Goal: Information Seeking & Learning: Learn about a topic

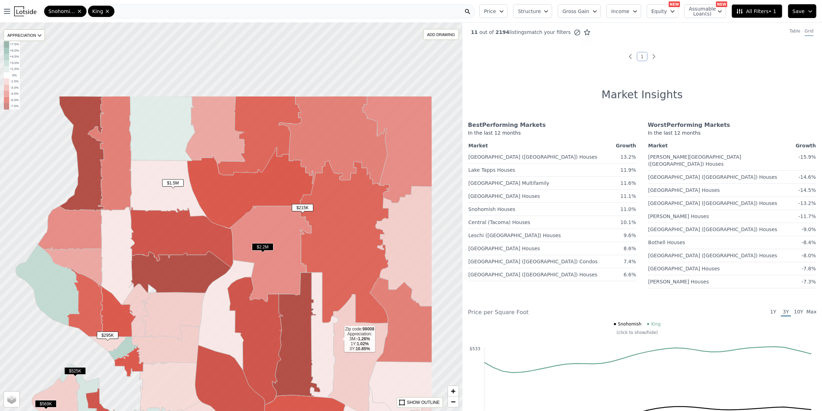
drag, startPoint x: 419, startPoint y: 227, endPoint x: 339, endPoint y: 339, distance: 137.3
click at [339, 339] on icon at bounding box center [358, 356] width 60 height 124
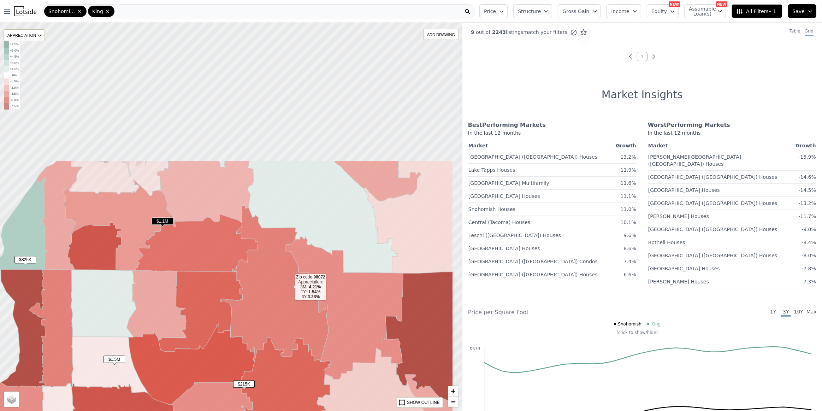
drag, startPoint x: 348, startPoint y: 106, endPoint x: 286, endPoint y: 290, distance: 193.7
click at [286, 290] on icon at bounding box center [274, 283] width 108 height 155
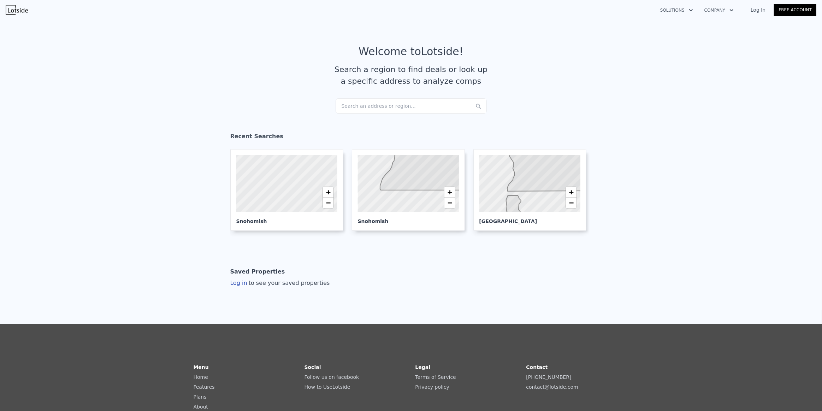
click at [367, 107] on div "Search an address or region..." at bounding box center [411, 106] width 151 height 16
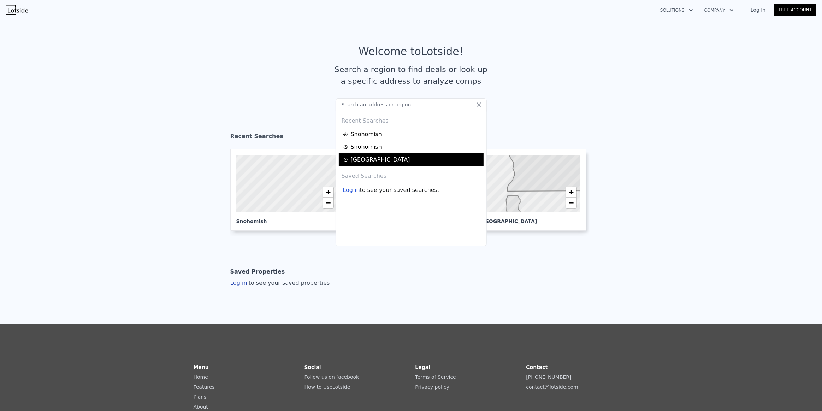
click at [360, 161] on div "[GEOGRAPHIC_DATA]" at bounding box center [412, 159] width 138 height 8
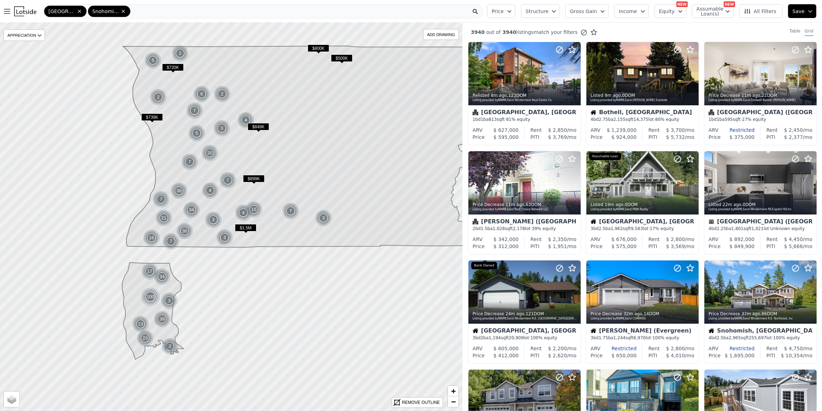
click at [713, 11] on span "Assumable Loan(s)" at bounding box center [708, 11] width 23 height 10
click at [768, 16] on button "All Filters" at bounding box center [760, 11] width 43 height 14
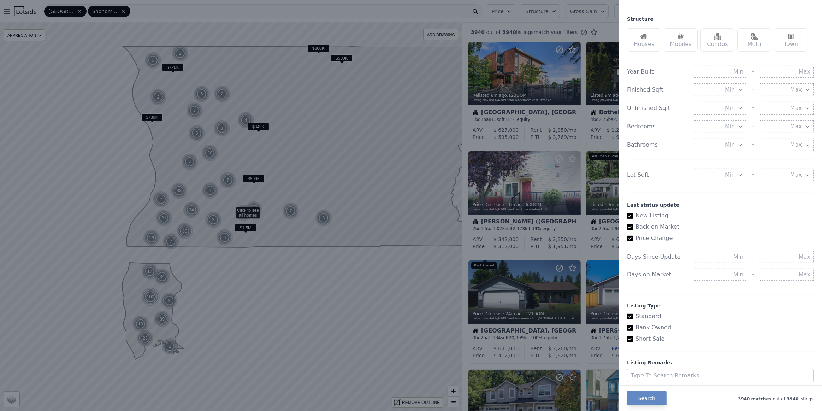
scroll to position [233, 0]
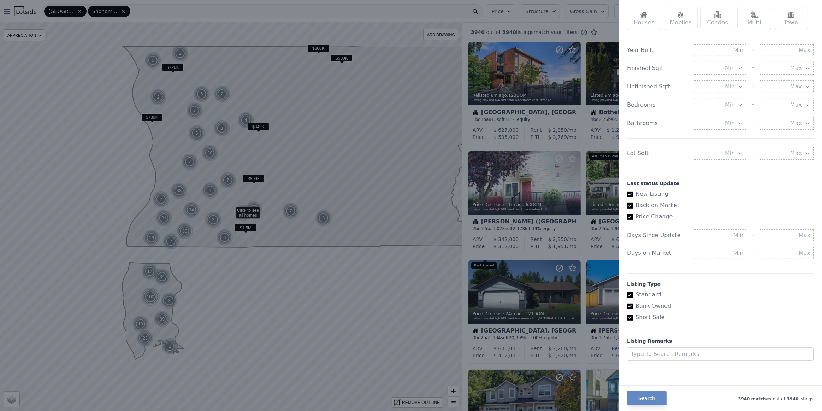
click at [647, 295] on label "Standard" at bounding box center [717, 294] width 181 height 8
click at [633, 295] on input "Standard" at bounding box center [630, 295] width 6 height 6
checkbox input "false"
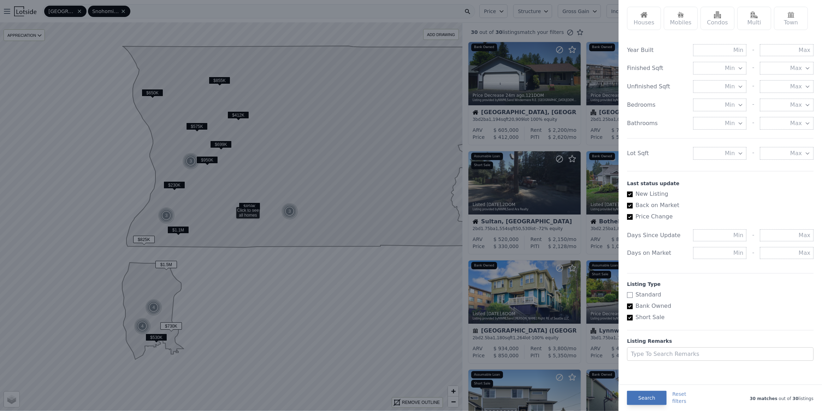
click at [651, 400] on button "Search" at bounding box center [647, 398] width 40 height 14
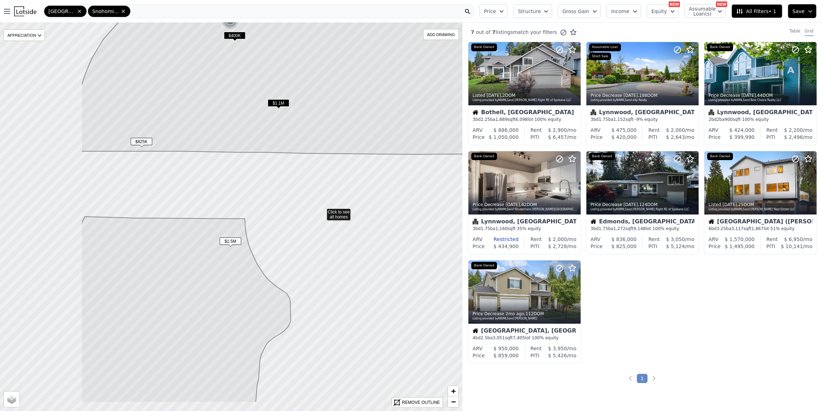
click at [339, 205] on icon at bounding box center [359, 169] width 557 height 468
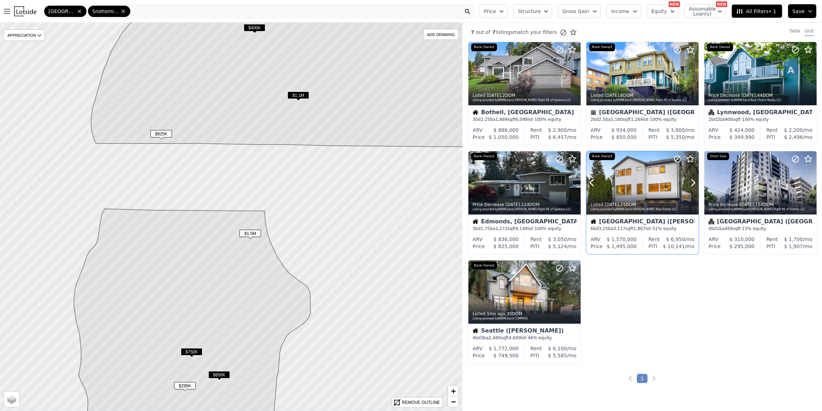
click at [640, 178] on div at bounding box center [642, 182] width 112 height 63
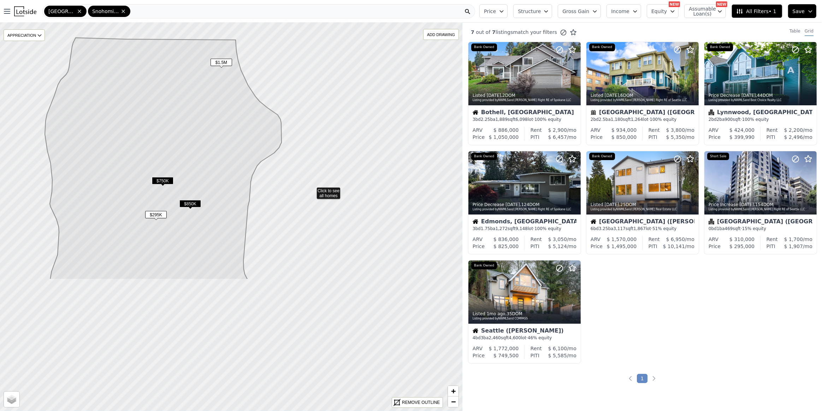
drag, startPoint x: 341, startPoint y: 361, endPoint x: 312, endPoint y: 190, distance: 173.4
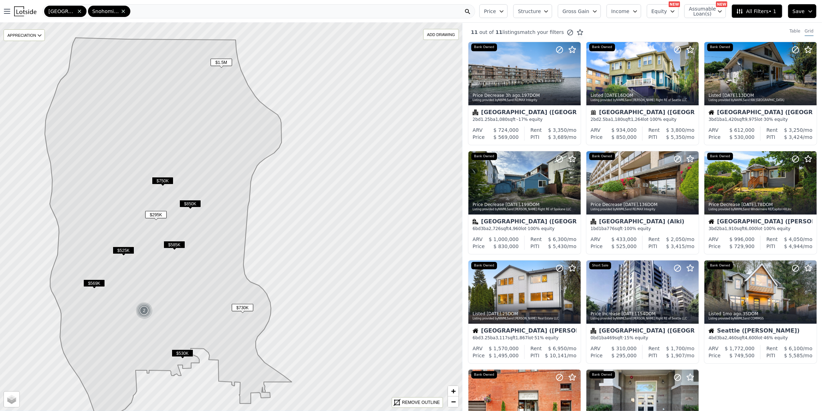
click at [508, 6] on button "Price" at bounding box center [493, 11] width 28 height 14
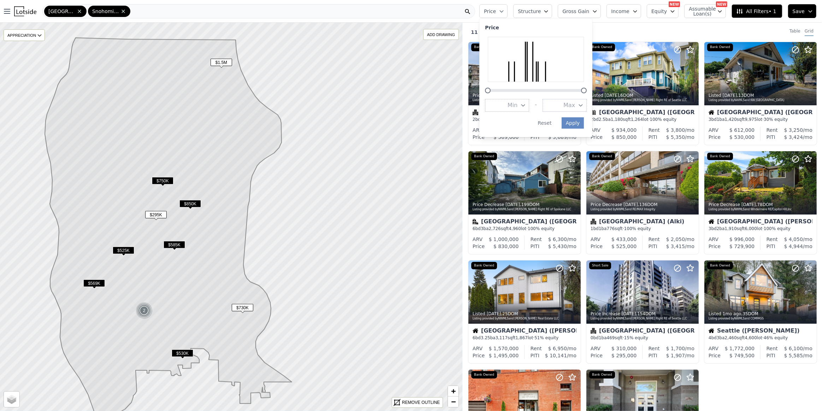
click at [575, 102] on span "Max" at bounding box center [569, 105] width 12 height 8
click at [576, 173] on button "$1.5M" at bounding box center [565, 174] width 44 height 13
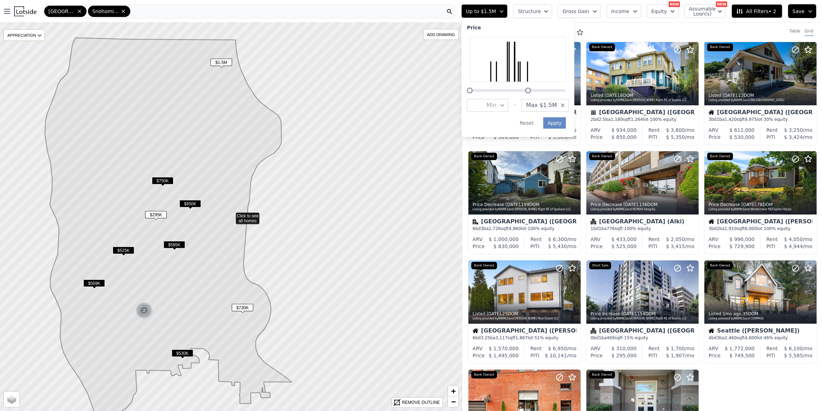
click at [702, 8] on span "Assumable Loan(s)" at bounding box center [700, 11] width 23 height 10
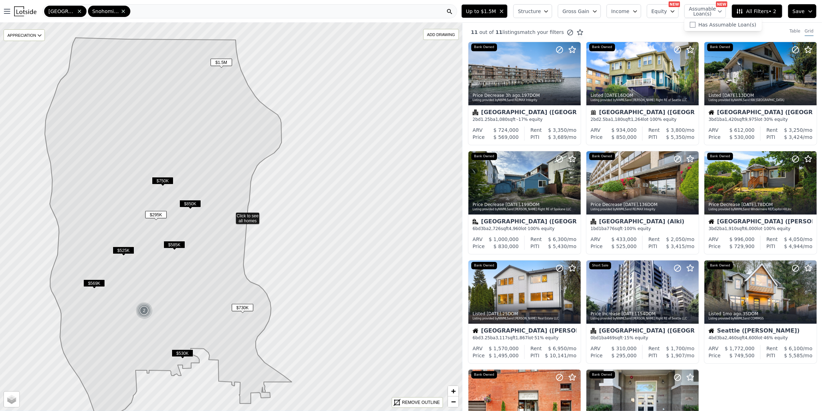
click at [756, 11] on span "All Filters • 2" at bounding box center [756, 11] width 40 height 7
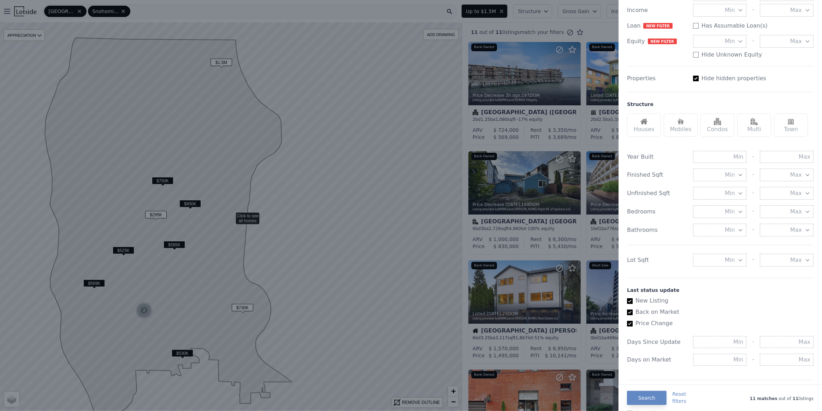
scroll to position [233, 0]
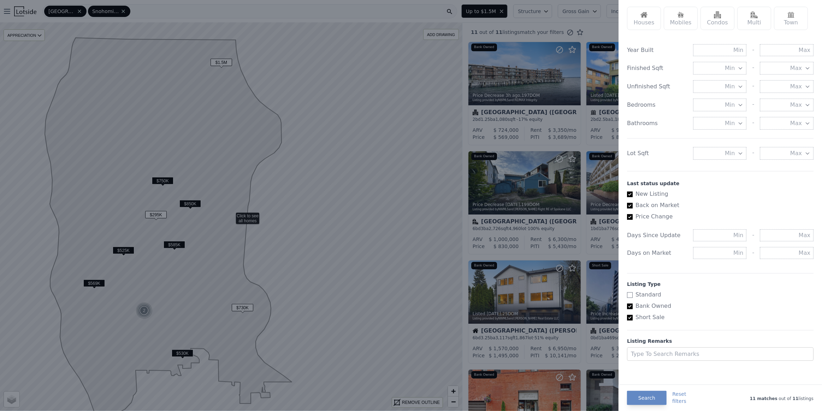
click at [635, 296] on label "Standard" at bounding box center [717, 294] width 181 height 8
click at [633, 296] on input "Standard" at bounding box center [630, 295] width 6 height 6
checkbox input "true"
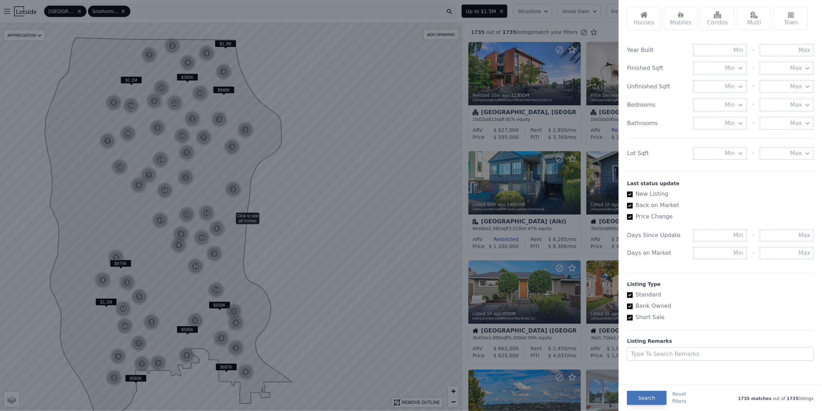
click at [649, 398] on button "Search" at bounding box center [647, 398] width 40 height 14
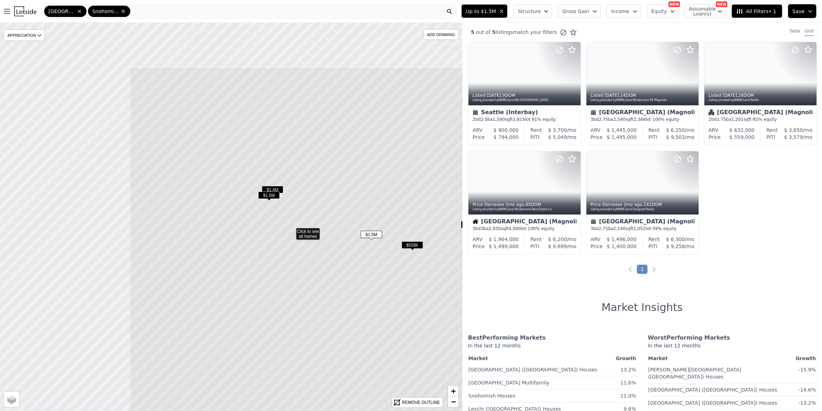
drag, startPoint x: 211, startPoint y: 262, endPoint x: 308, endPoint y: 293, distance: 102.2
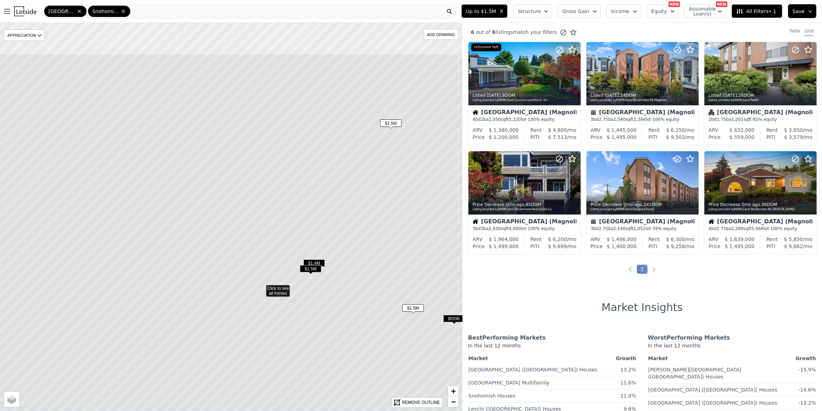
drag, startPoint x: 171, startPoint y: 209, endPoint x: 201, endPoint y: 283, distance: 79.2
click at [201, 283] on icon at bounding box center [261, 287] width 556 height 467
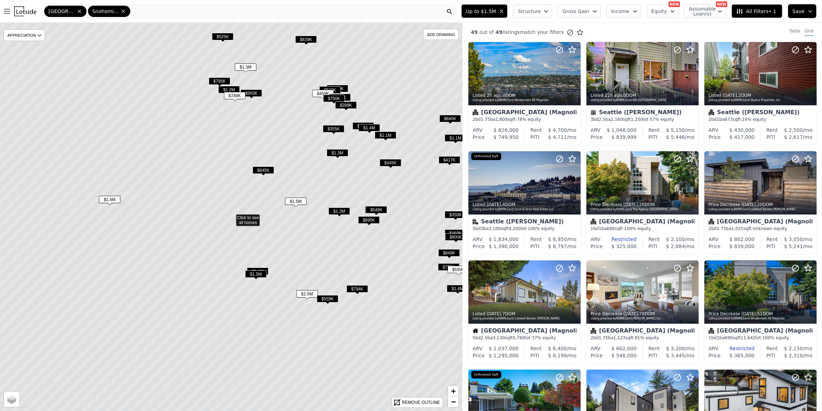
click at [104, 199] on span "$1.4M" at bounding box center [110, 199] width 22 height 7
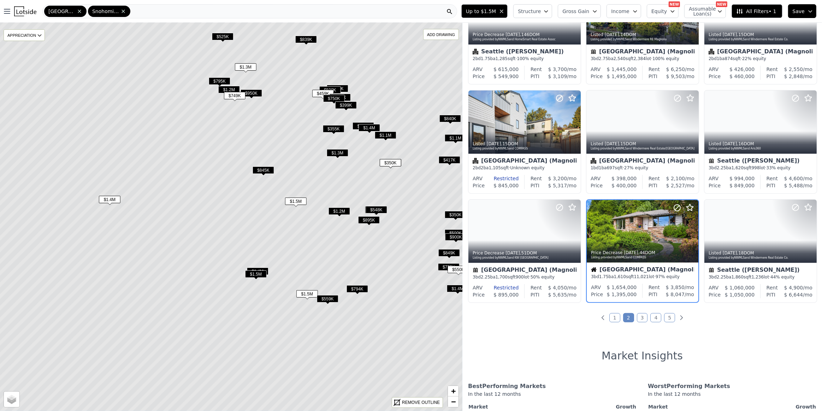
scroll to position [193, 0]
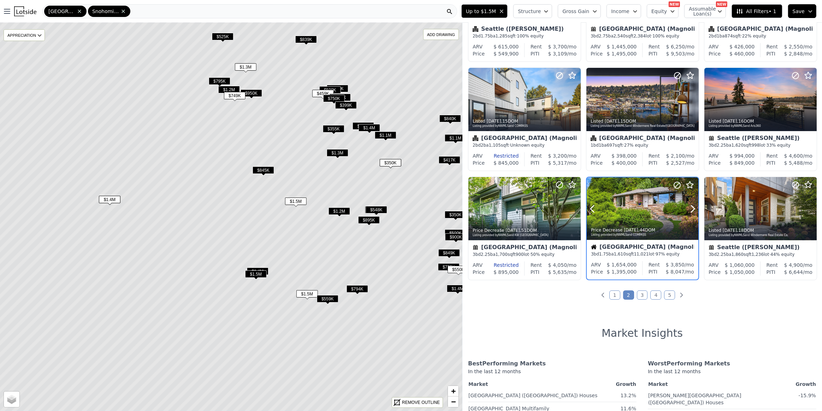
click at [636, 205] on div at bounding box center [643, 208] width 112 height 63
click at [765, 11] on span "All Filters • 1" at bounding box center [756, 11] width 40 height 7
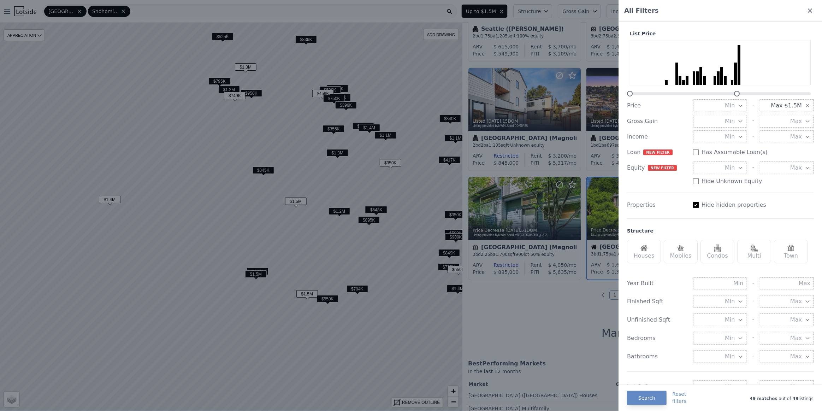
click at [791, 107] on span "Max $1.5M" at bounding box center [786, 105] width 31 height 8
click at [792, 165] on button "$600K" at bounding box center [787, 162] width 54 height 13
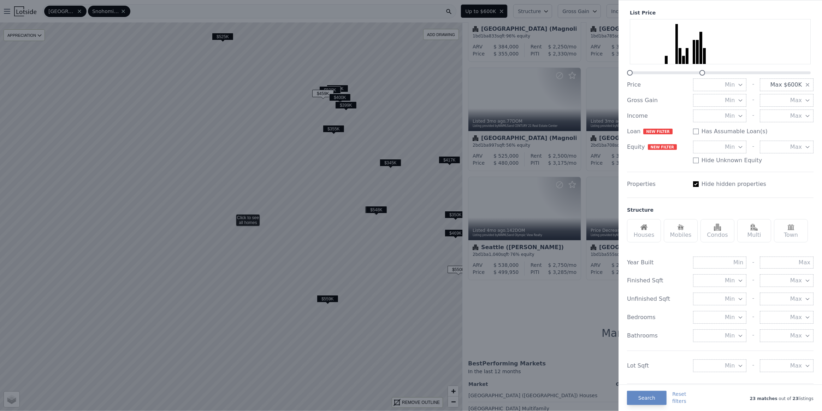
scroll to position [32, 0]
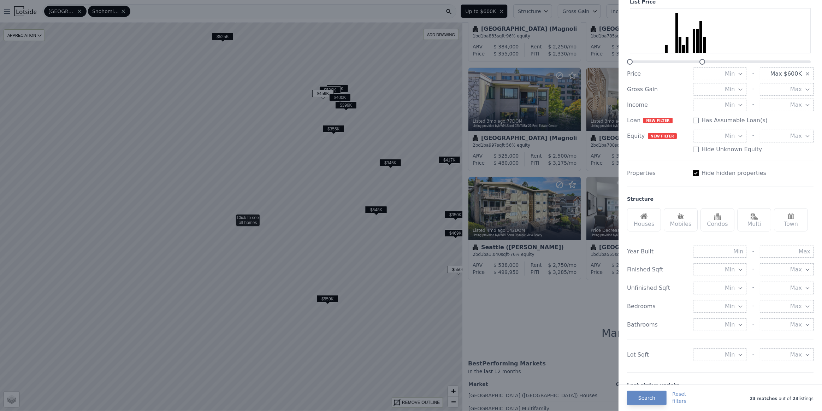
click at [762, 306] on button "Max" at bounding box center [787, 306] width 54 height 13
click at [775, 346] on button "2 beds" at bounding box center [787, 344] width 54 height 13
click at [725, 308] on span "Min" at bounding box center [730, 306] width 10 height 8
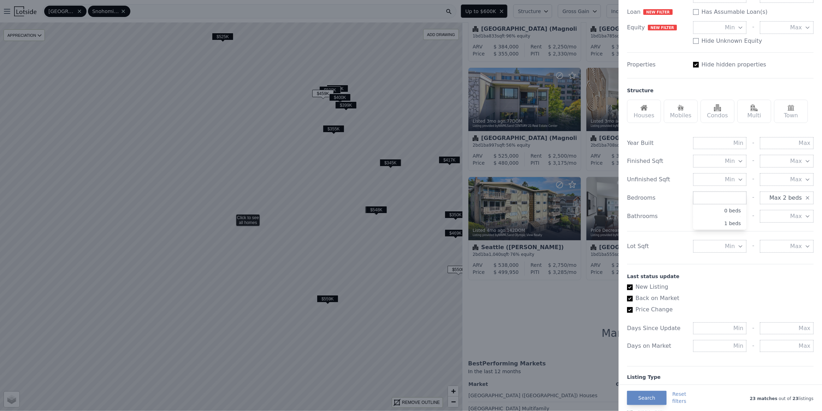
scroll to position [160, 0]
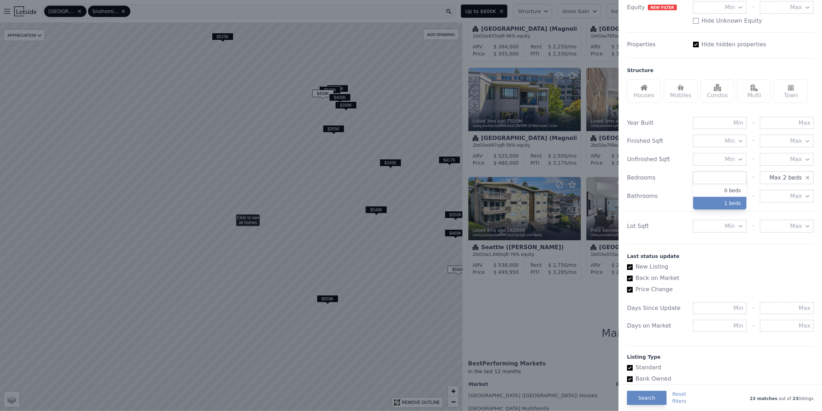
click at [726, 205] on button "1 beds" at bounding box center [720, 203] width 54 height 13
click at [426, 259] on div at bounding box center [411, 205] width 822 height 411
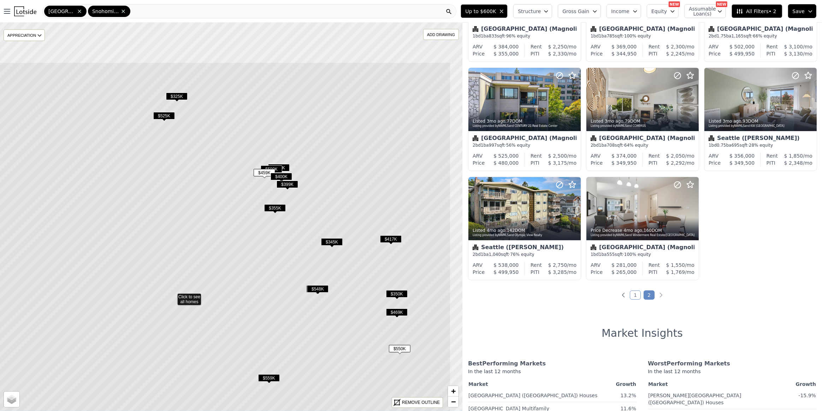
drag, startPoint x: 431, startPoint y: 125, endPoint x: 386, endPoint y: 189, distance: 78.3
click at [371, 206] on icon at bounding box center [172, 295] width 556 height 467
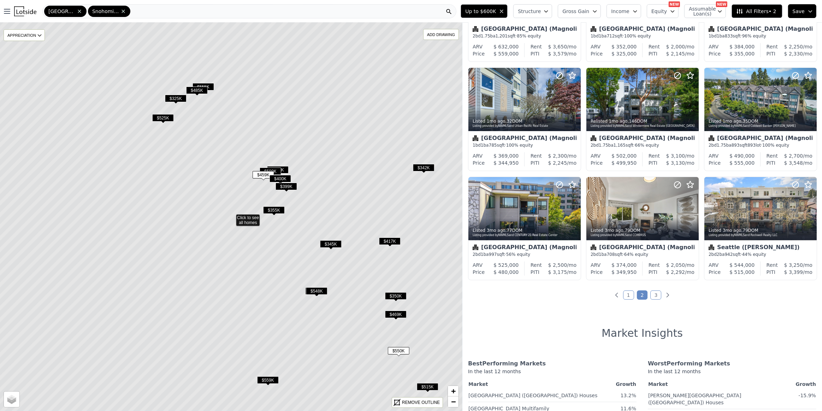
click at [760, 10] on span "All Filters • 2" at bounding box center [756, 11] width 40 height 7
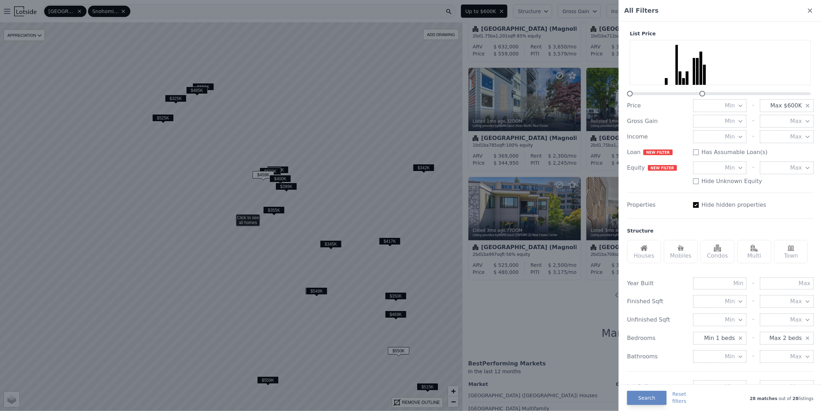
click at [728, 337] on span "Min 1 beds" at bounding box center [719, 338] width 31 height 8
click at [806, 339] on button "Max 2 beds" at bounding box center [787, 338] width 54 height 13
click at [729, 335] on span "Min 1 beds" at bounding box center [719, 338] width 31 height 8
click at [805, 339] on icon "button" at bounding box center [808, 338] width 6 height 6
click at [738, 340] on icon "button" at bounding box center [741, 338] width 6 height 6
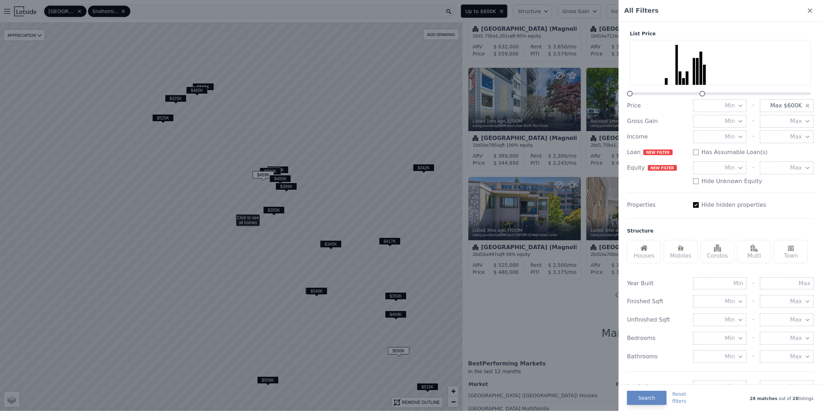
click at [721, 337] on button "Min" at bounding box center [720, 338] width 54 height 13
click at [731, 376] on button "2 beds" at bounding box center [720, 376] width 54 height 13
click at [773, 339] on button "Max" at bounding box center [787, 338] width 54 height 13
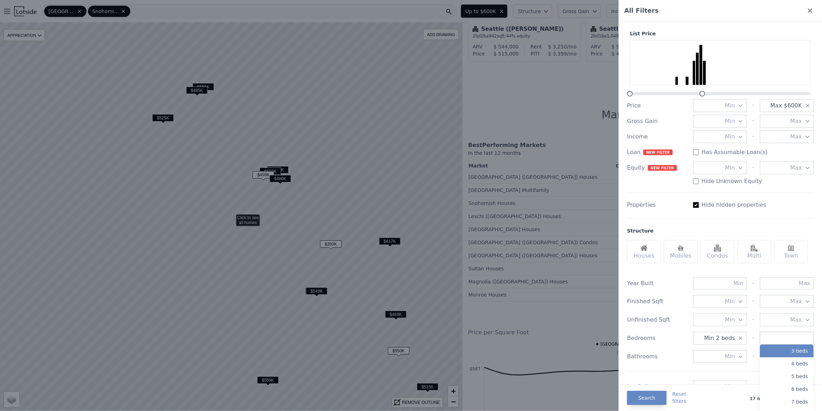
click at [780, 353] on button "3 beds" at bounding box center [787, 350] width 54 height 13
click at [641, 396] on button "Search" at bounding box center [647, 398] width 40 height 14
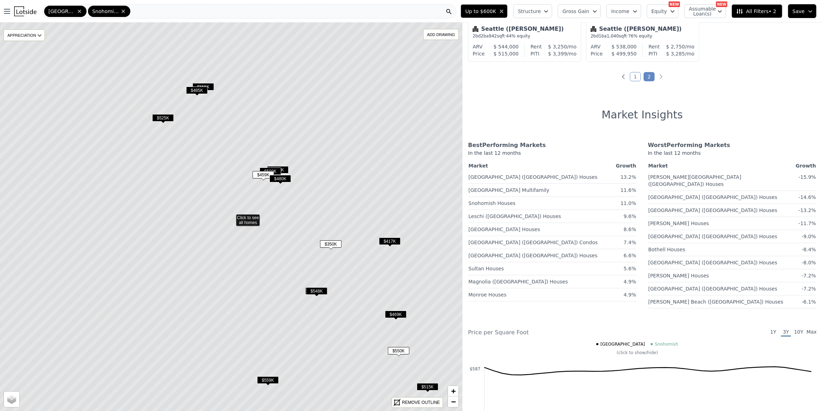
click at [364, 180] on icon at bounding box center [231, 216] width 556 height 467
click at [324, 244] on span "$350K" at bounding box center [331, 243] width 22 height 7
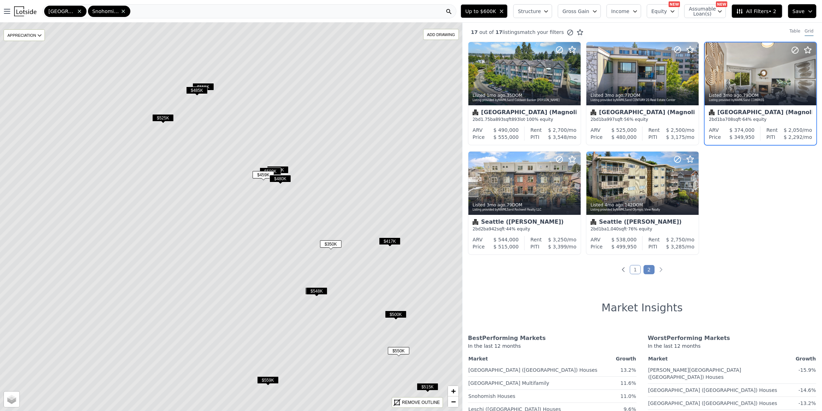
click at [635, 270] on link "1" at bounding box center [635, 269] width 11 height 9
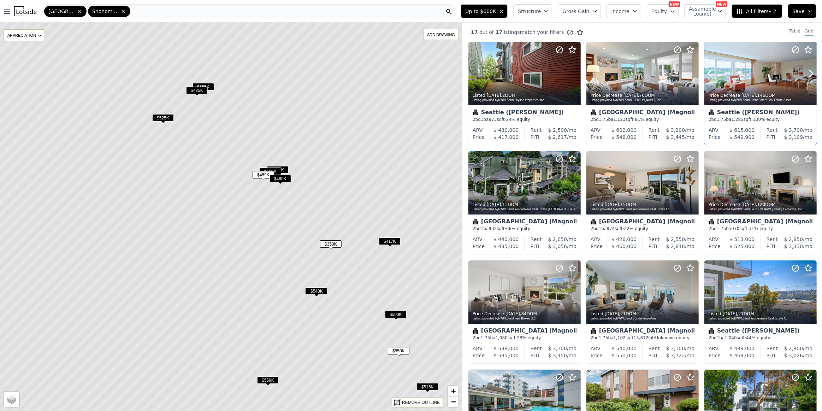
click at [749, 101] on div "Listing provided by NWMLS and HomeSmart Real Estate Assoc" at bounding box center [761, 100] width 105 height 4
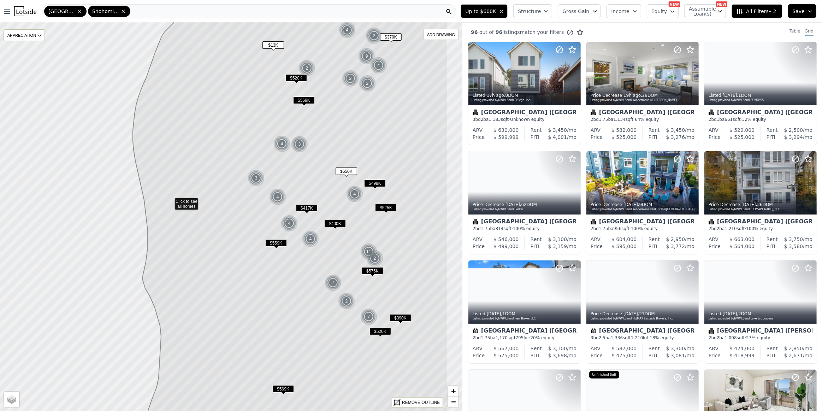
drag, startPoint x: 439, startPoint y: 268, endPoint x: 201, endPoint y: 193, distance: 250.5
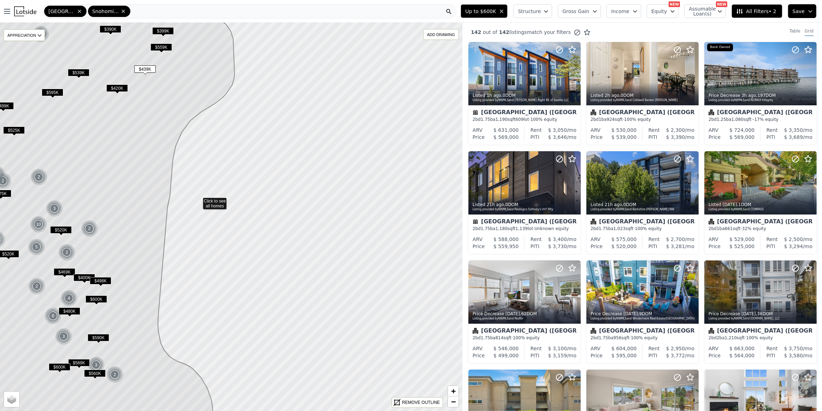
click at [185, 196] on icon at bounding box center [39, 200] width 557 height 468
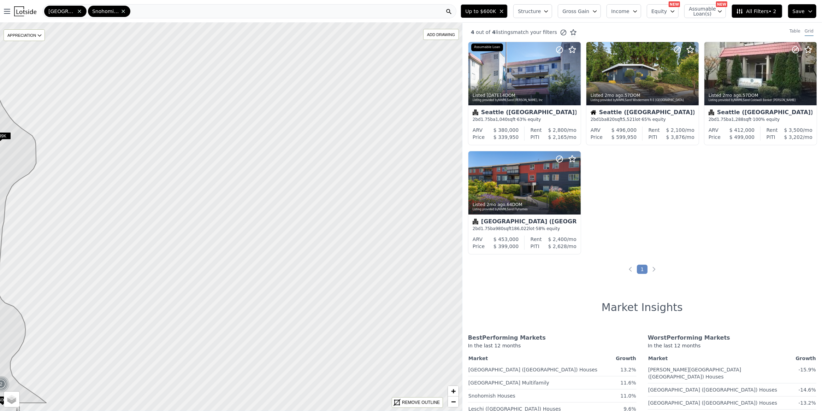
click at [750, 12] on span "All Filters • 2" at bounding box center [756, 11] width 40 height 7
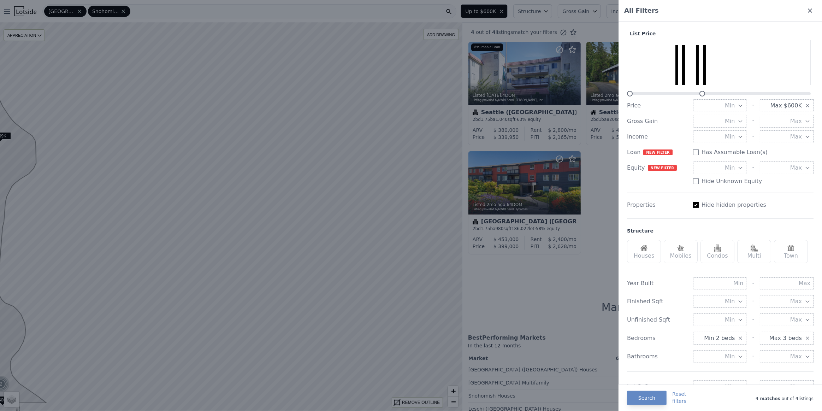
click at [798, 106] on button "Max $600K" at bounding box center [787, 105] width 54 height 13
click at [791, 176] on button "$1.5M" at bounding box center [787, 175] width 54 height 13
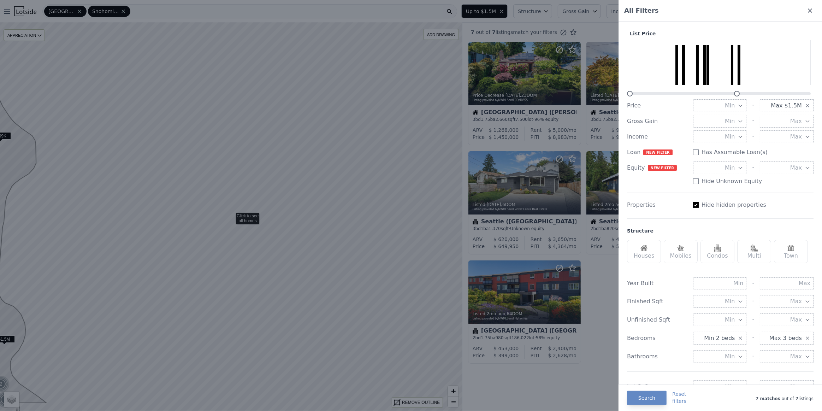
click at [738, 338] on icon "button" at bounding box center [741, 338] width 6 height 6
click at [806, 338] on icon "button" at bounding box center [807, 338] width 3 height 3
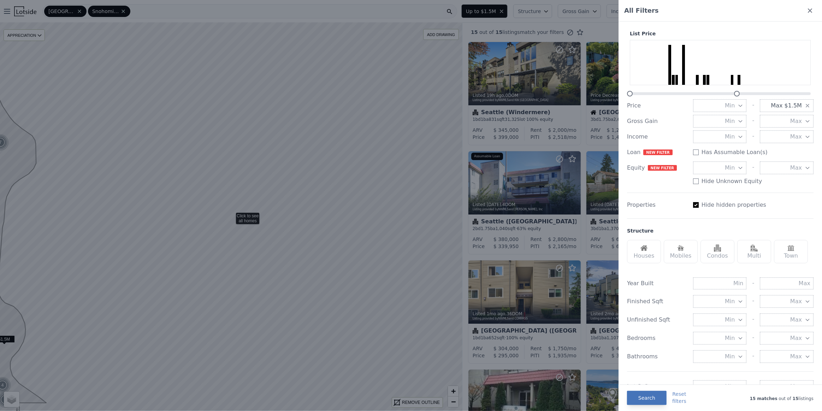
click at [650, 399] on button "Search" at bounding box center [647, 398] width 40 height 14
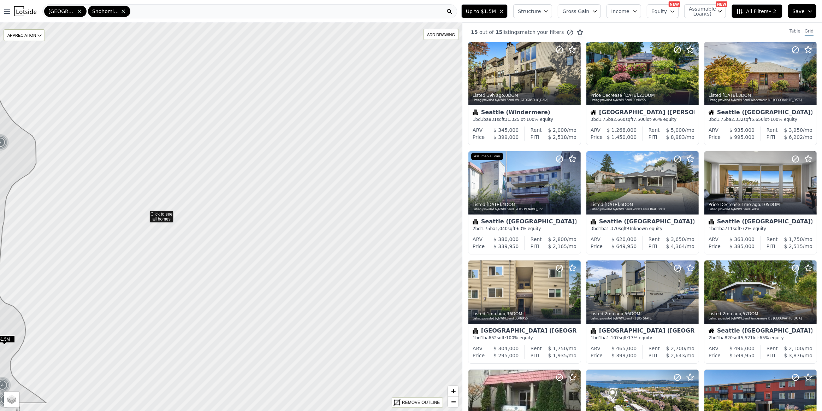
click at [145, 213] on icon at bounding box center [231, 217] width 557 height 468
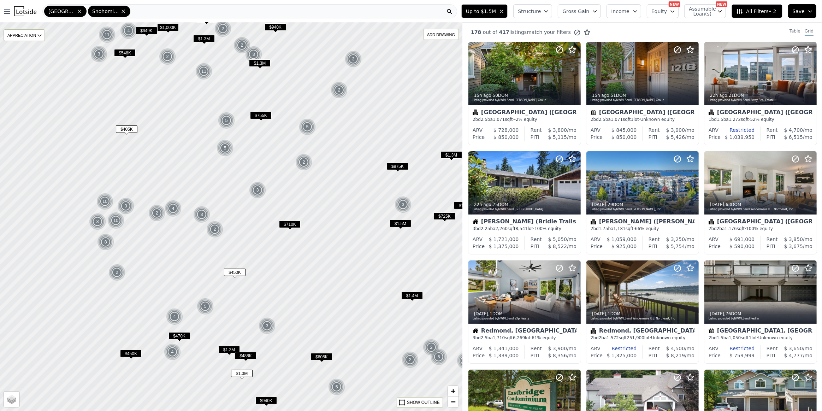
drag, startPoint x: 129, startPoint y: 252, endPoint x: 222, endPoint y: 250, distance: 92.9
click at [222, 250] on div at bounding box center [231, 217] width 555 height 466
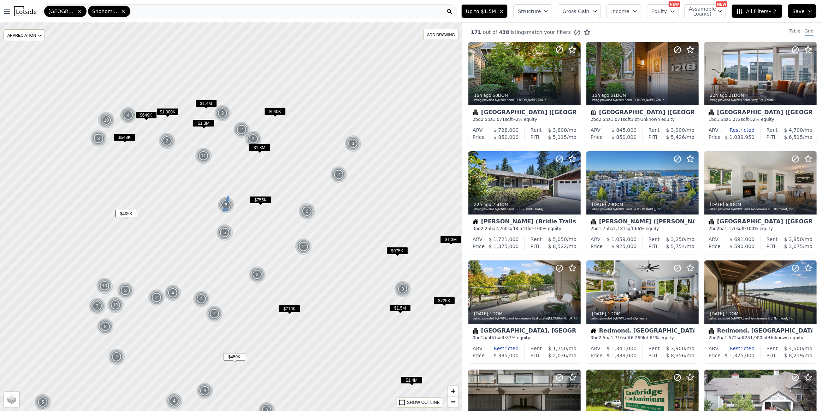
drag, startPoint x: 220, startPoint y: 121, endPoint x: 209, endPoint y: 181, distance: 60.5
click at [220, 211] on img at bounding box center [226, 204] width 17 height 17
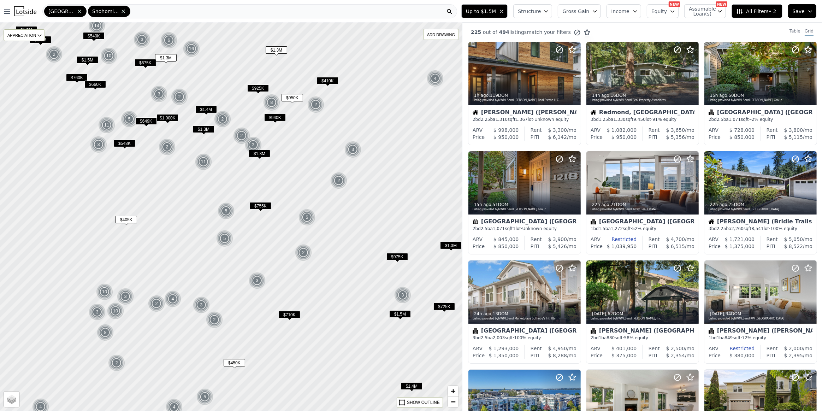
click at [149, 120] on span "$649K" at bounding box center [146, 120] width 22 height 7
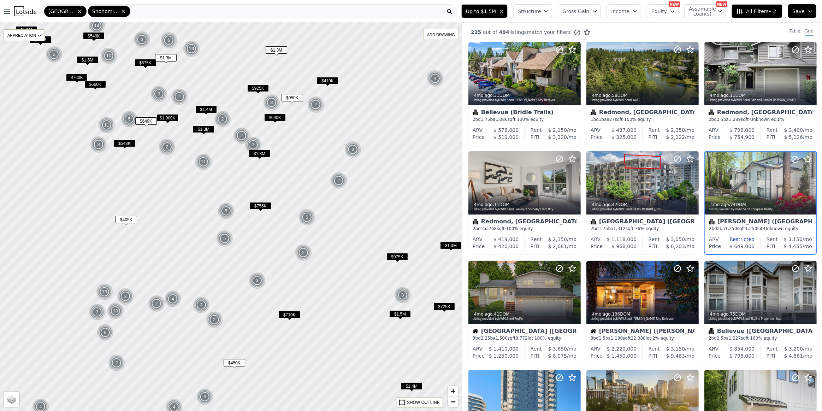
click at [203, 129] on span "$1.3M" at bounding box center [204, 128] width 22 height 7
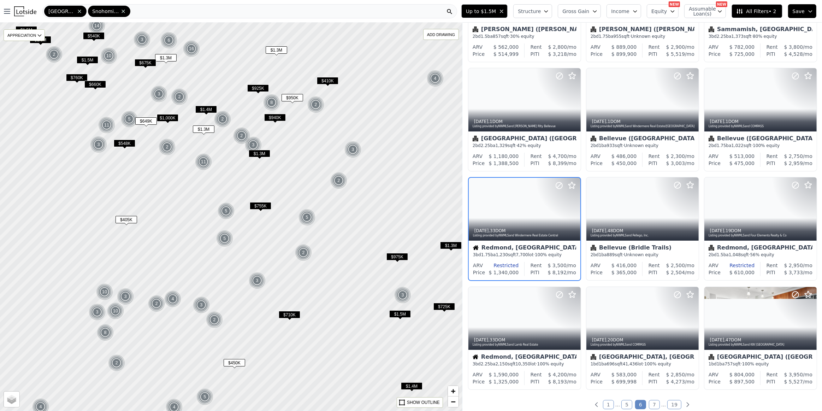
scroll to position [84, 0]
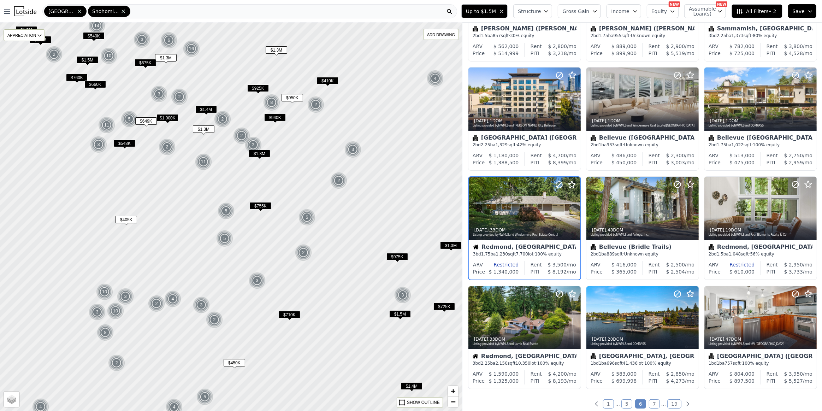
click at [120, 143] on span "$548K" at bounding box center [125, 143] width 22 height 7
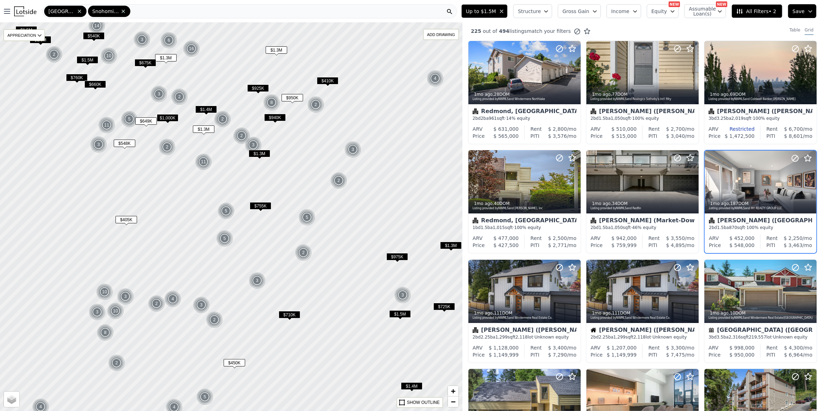
scroll to position [0, 0]
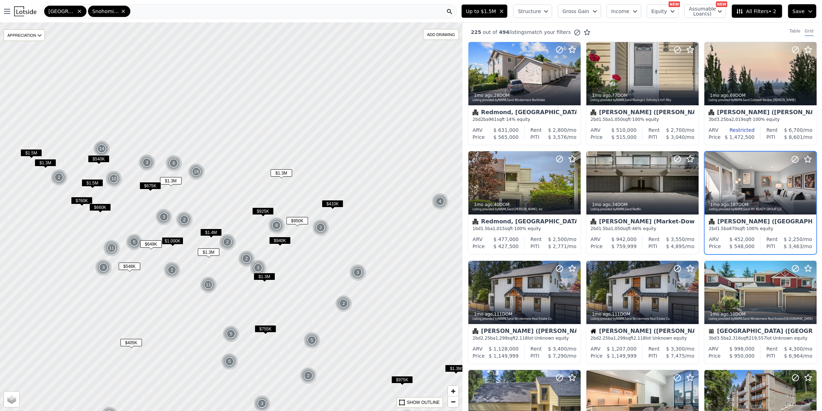
drag, startPoint x: 121, startPoint y: 126, endPoint x: 123, endPoint y: 206, distance: 79.9
click at [123, 206] on div at bounding box center [231, 217] width 555 height 466
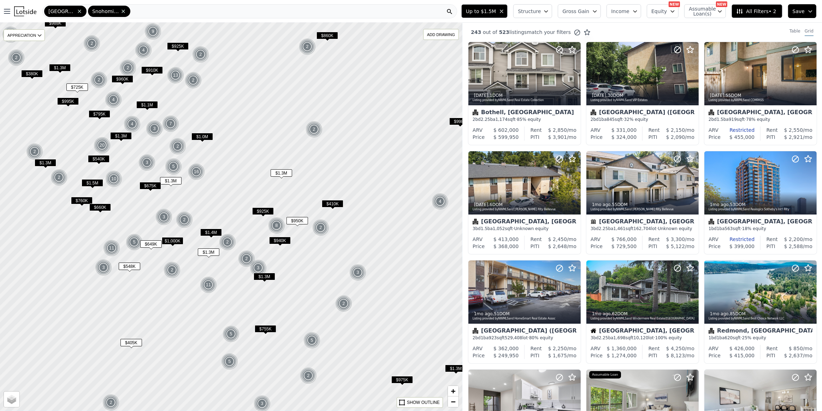
click at [752, 11] on span "All Filters • 2" at bounding box center [756, 11] width 40 height 7
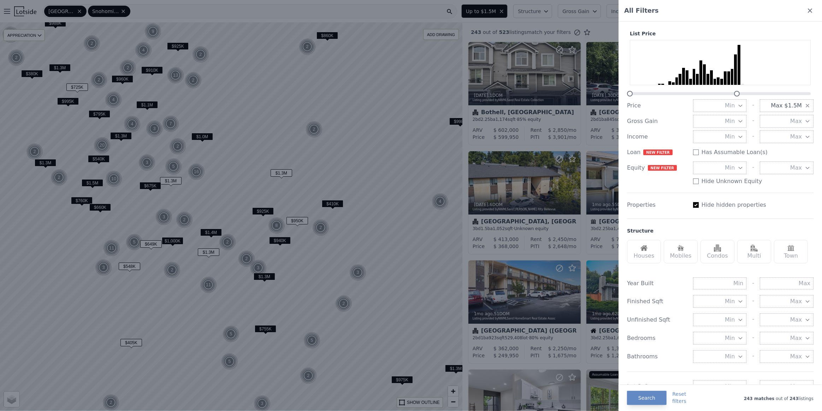
click at [637, 255] on div "Houses" at bounding box center [644, 251] width 34 height 23
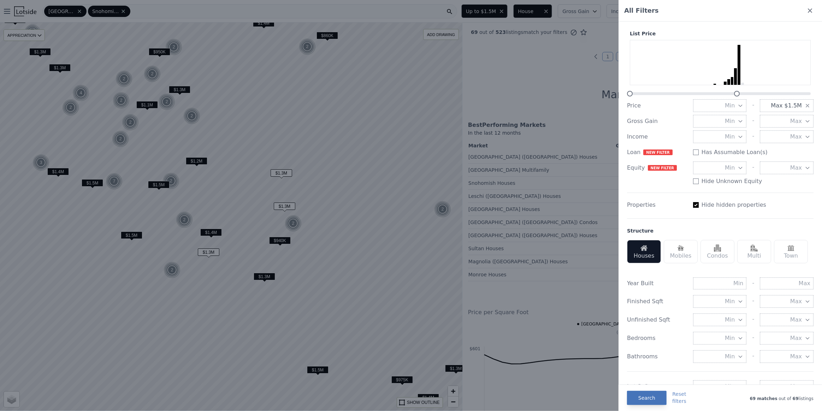
click at [648, 398] on button "Search" at bounding box center [647, 398] width 40 height 14
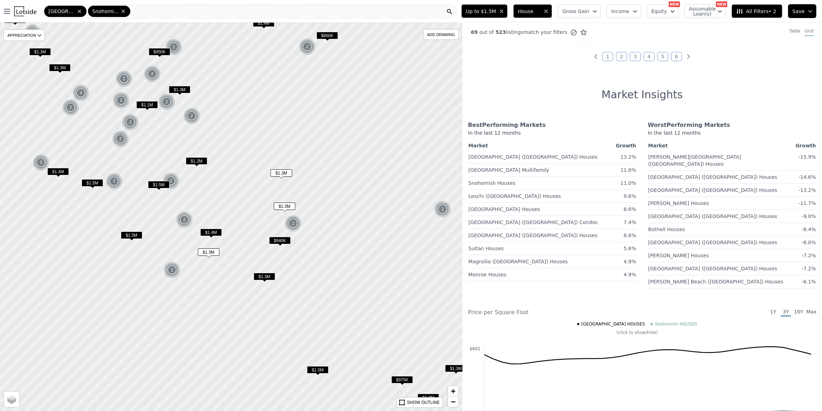
click at [148, 104] on span "$1.1M" at bounding box center [147, 104] width 22 height 7
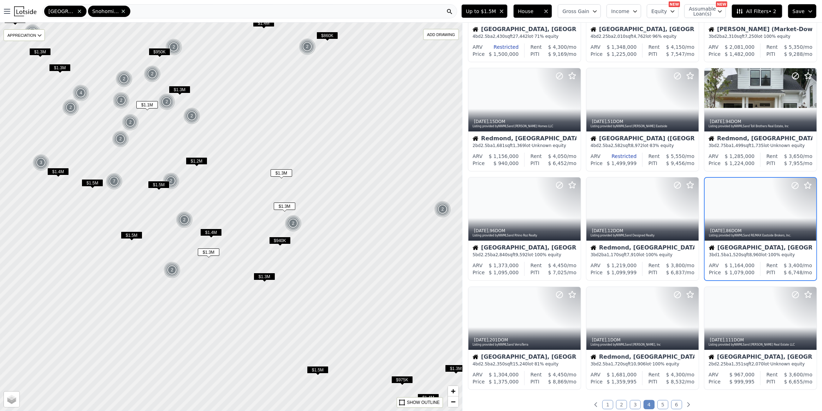
scroll to position [84, 0]
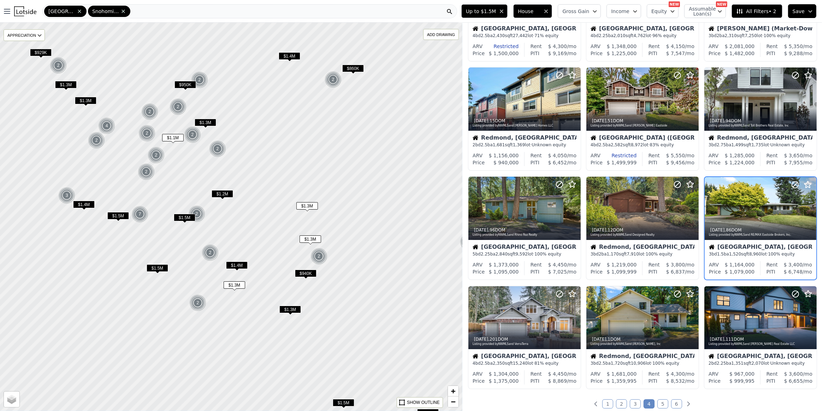
drag, startPoint x: 147, startPoint y: 130, endPoint x: 172, endPoint y: 163, distance: 41.8
click at [172, 163] on div at bounding box center [231, 217] width 555 height 466
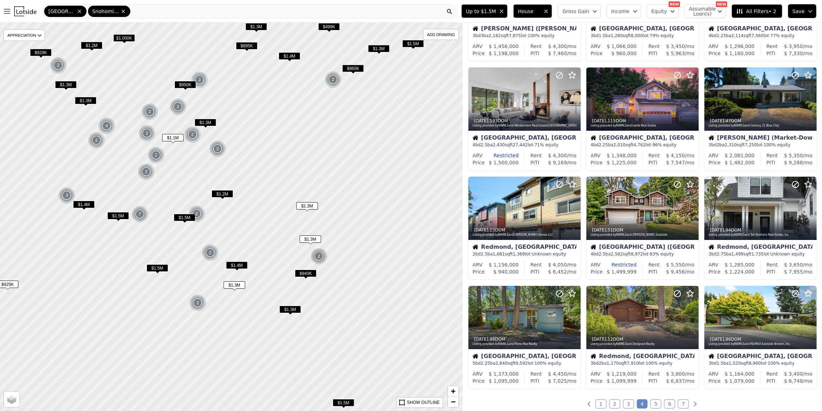
scroll to position [193, 0]
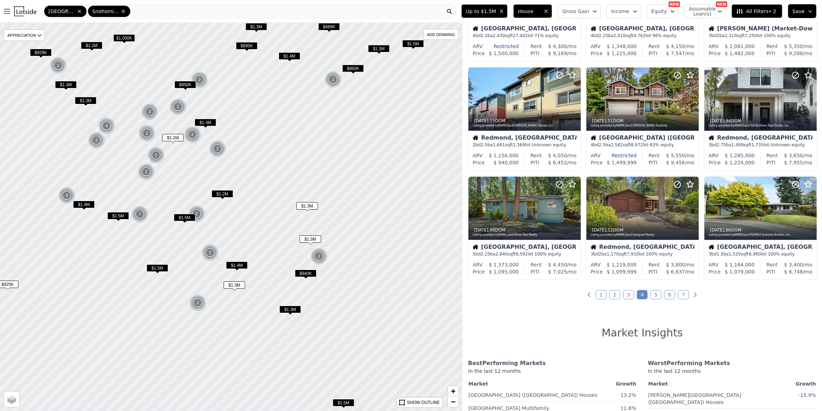
click at [756, 13] on span "All Filters • 2" at bounding box center [756, 11] width 40 height 7
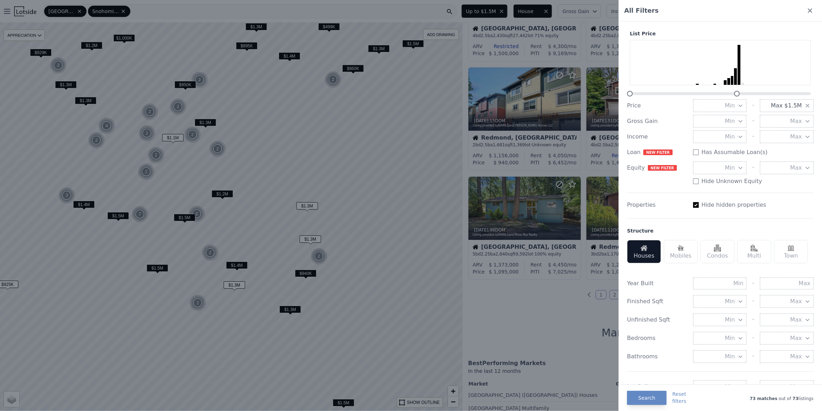
click at [779, 107] on span "Max $1.5M" at bounding box center [786, 105] width 31 height 8
click at [786, 150] on button "$1.0M" at bounding box center [787, 149] width 54 height 13
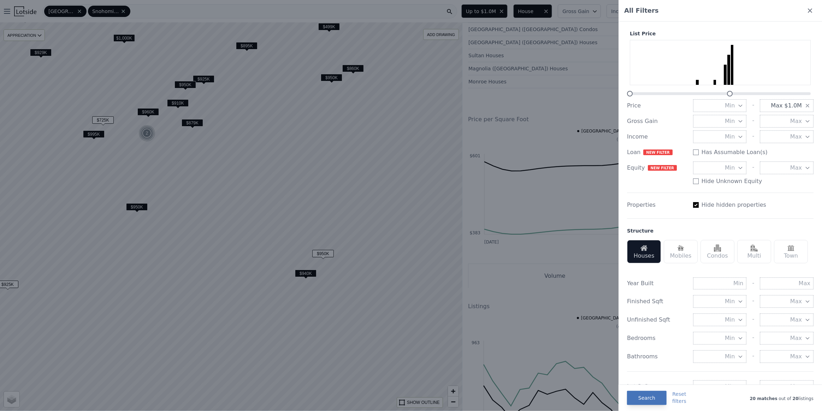
click at [650, 397] on button "Search" at bounding box center [647, 398] width 40 height 14
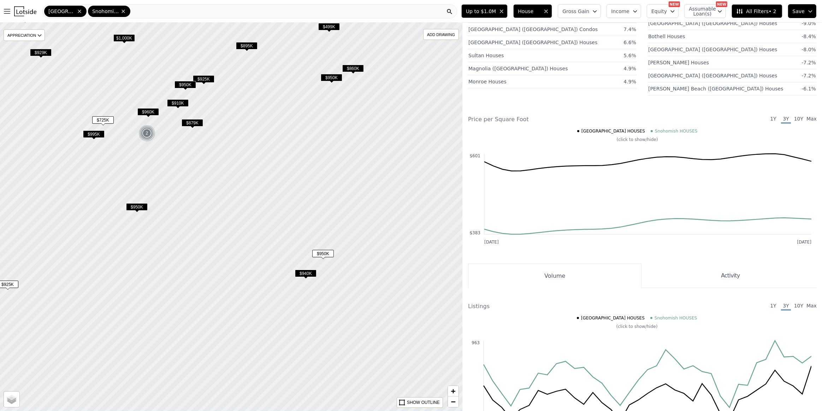
click at [132, 205] on span "$950K" at bounding box center [137, 206] width 22 height 7
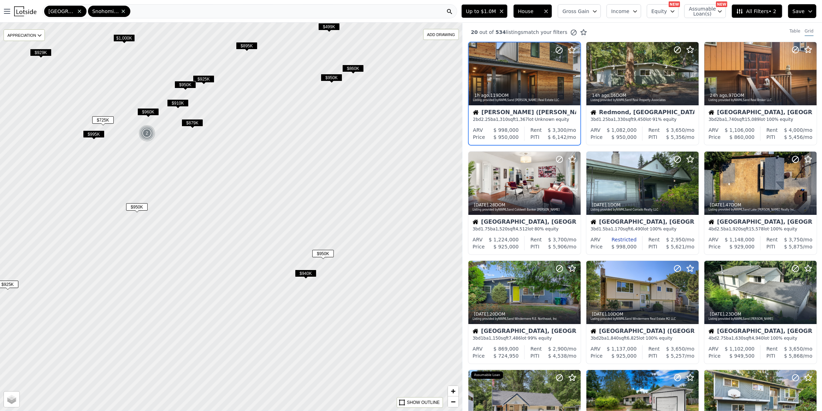
click at [93, 132] on span "$995K" at bounding box center [94, 133] width 22 height 7
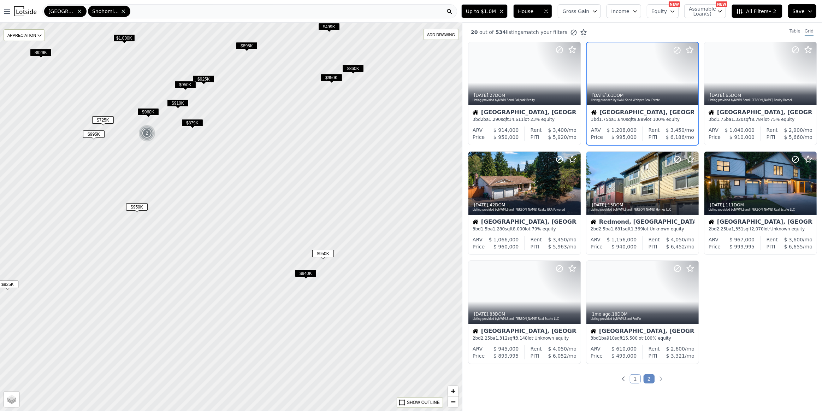
click at [105, 120] on span "$725K" at bounding box center [103, 119] width 22 height 7
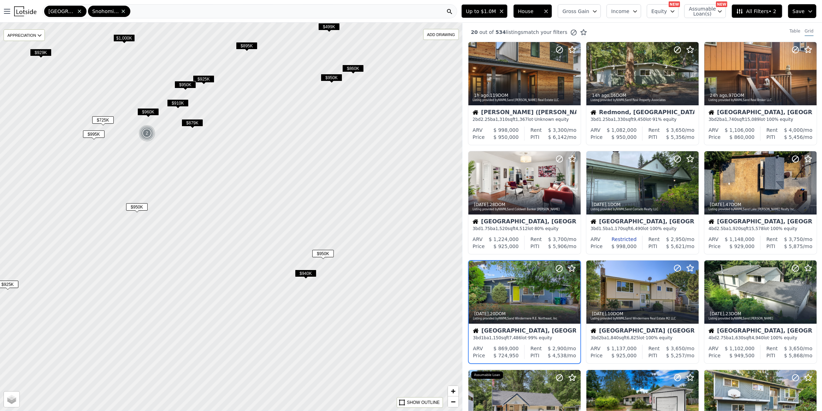
scroll to position [84, 0]
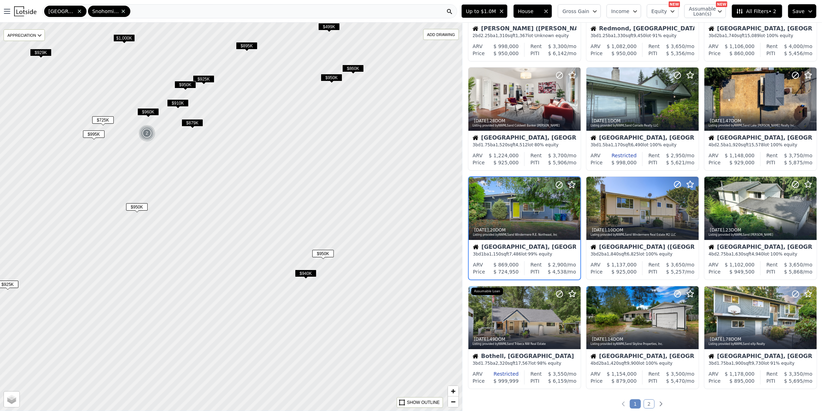
drag, startPoint x: 346, startPoint y: 330, endPoint x: 335, endPoint y: 188, distance: 142.8
click at [335, 189] on div at bounding box center [231, 217] width 555 height 466
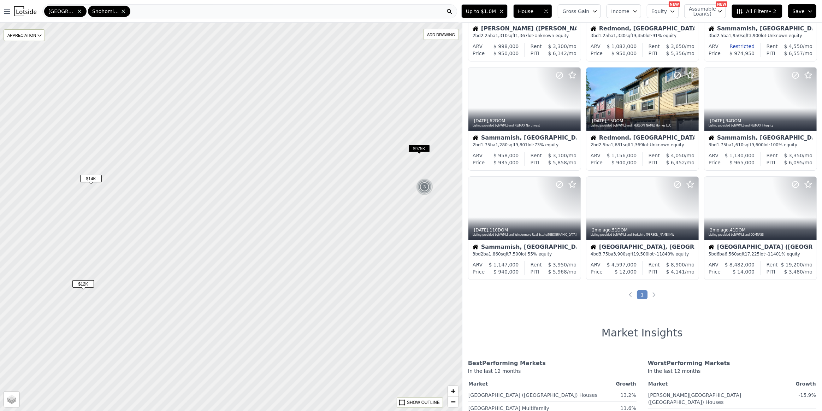
drag, startPoint x: 343, startPoint y: 288, endPoint x: 347, endPoint y: 171, distance: 117.0
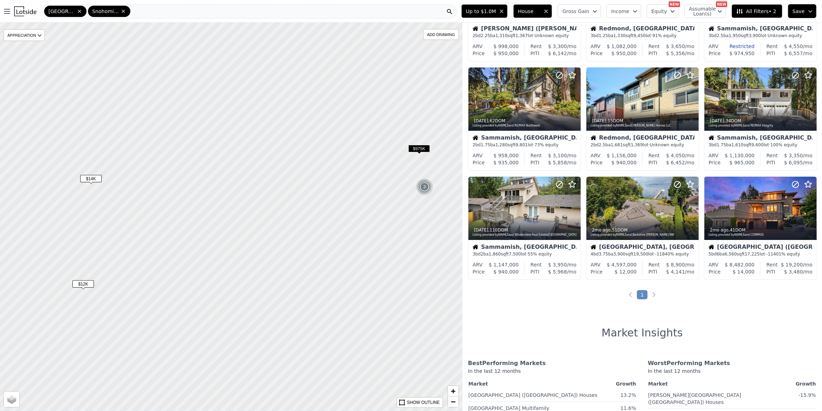
click at [347, 169] on div at bounding box center [231, 214] width 555 height 466
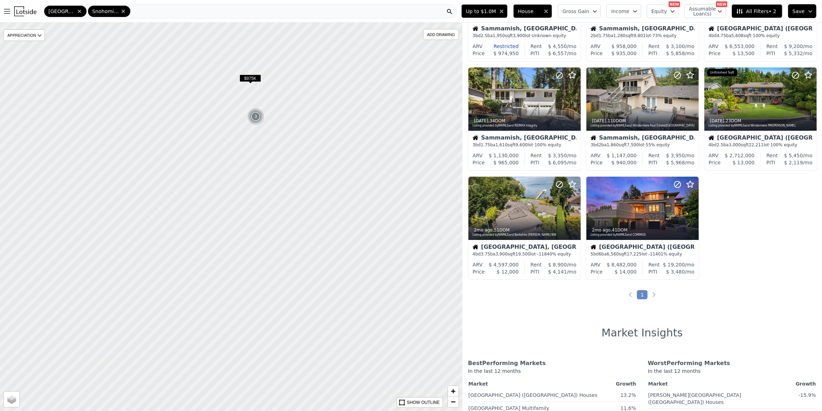
drag, startPoint x: 426, startPoint y: 283, endPoint x: 232, endPoint y: 210, distance: 207.1
click at [232, 210] on div at bounding box center [224, 215] width 555 height 466
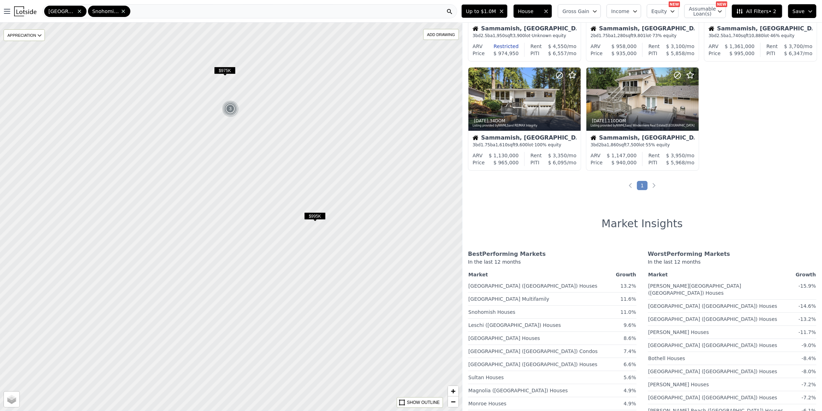
click at [313, 216] on span "$995K" at bounding box center [315, 215] width 22 height 7
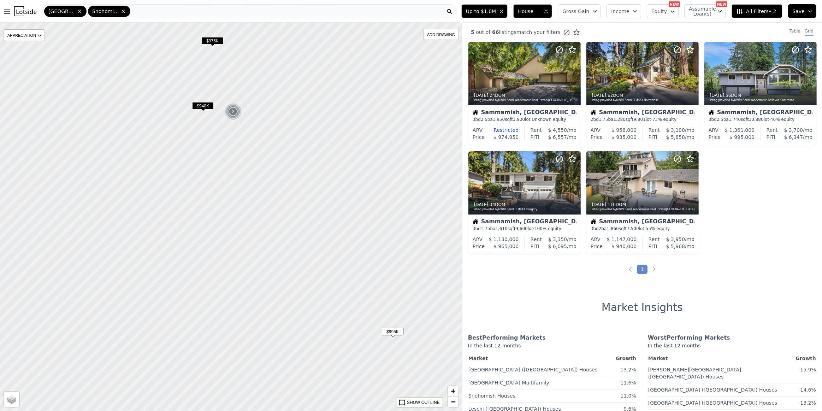
click at [207, 103] on span "$940K" at bounding box center [203, 105] width 22 height 7
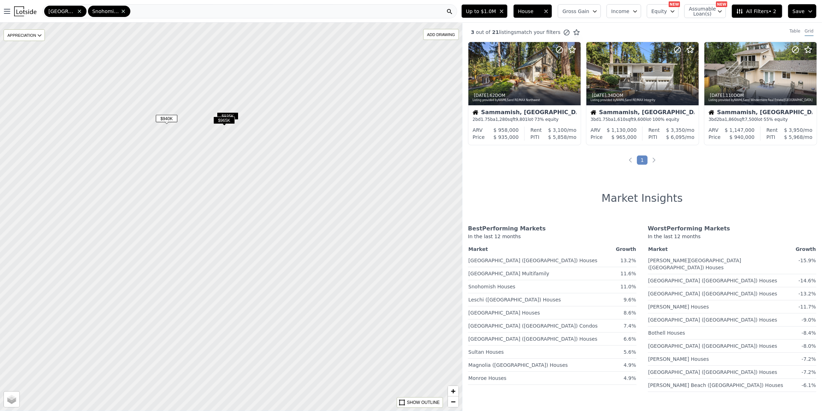
click at [223, 121] on span "$965K" at bounding box center [224, 120] width 22 height 7
click at [229, 113] on span "$935K" at bounding box center [228, 115] width 22 height 7
drag, startPoint x: 237, startPoint y: 88, endPoint x: 254, endPoint y: 169, distance: 83.3
click at [254, 169] on div at bounding box center [231, 217] width 555 height 466
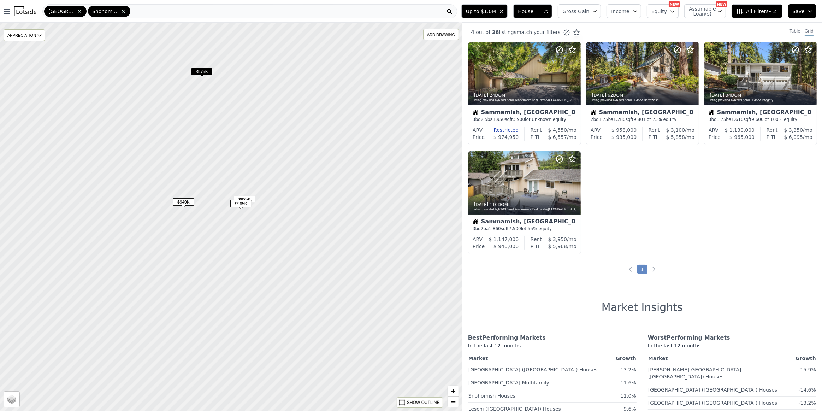
click at [207, 72] on span "$975K" at bounding box center [202, 71] width 22 height 7
drag, startPoint x: 344, startPoint y: 276, endPoint x: 345, endPoint y: 198, distance: 77.4
click at [346, 203] on div at bounding box center [231, 217] width 555 height 466
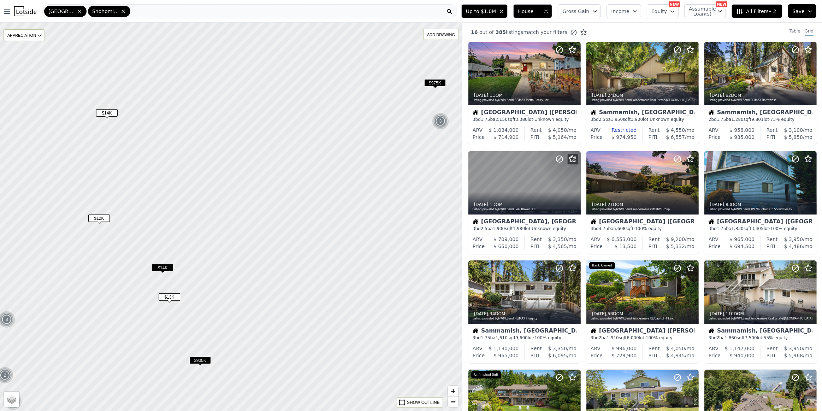
drag, startPoint x: 194, startPoint y: 307, endPoint x: 258, endPoint y: 305, distance: 63.6
click at [258, 305] on div at bounding box center [231, 217] width 555 height 466
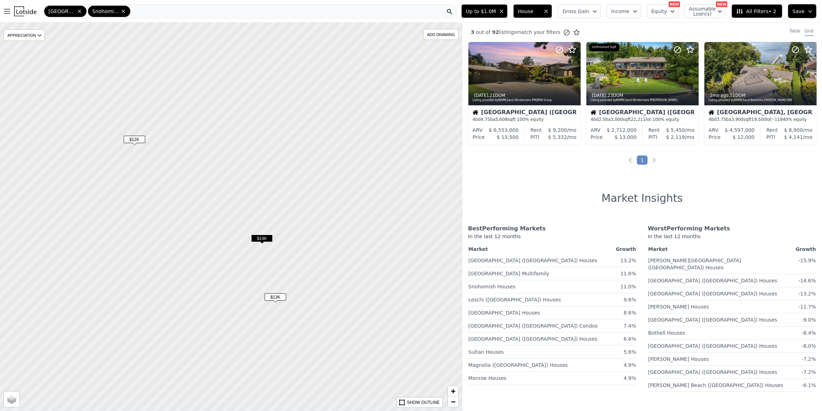
click at [761, 12] on span "All Filters • 2" at bounding box center [756, 11] width 40 height 7
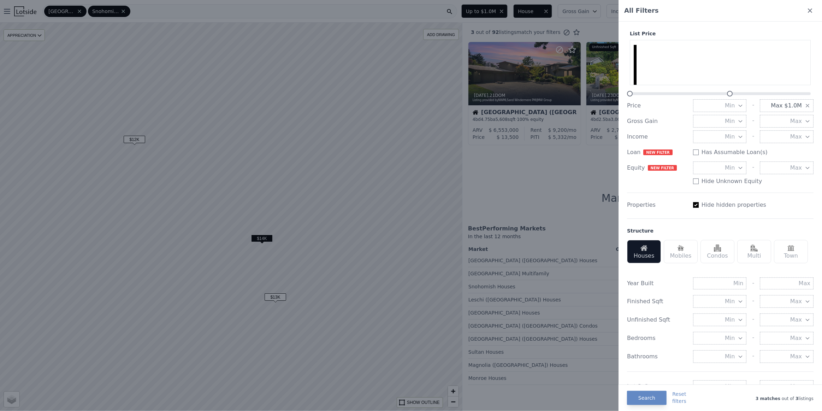
click at [808, 104] on button "Max $1.0M" at bounding box center [787, 105] width 54 height 13
click at [543, 170] on div at bounding box center [411, 205] width 822 height 411
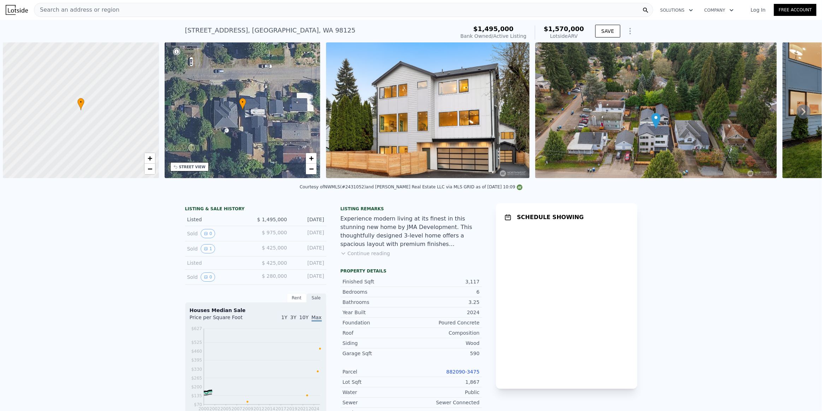
scroll to position [0, 3]
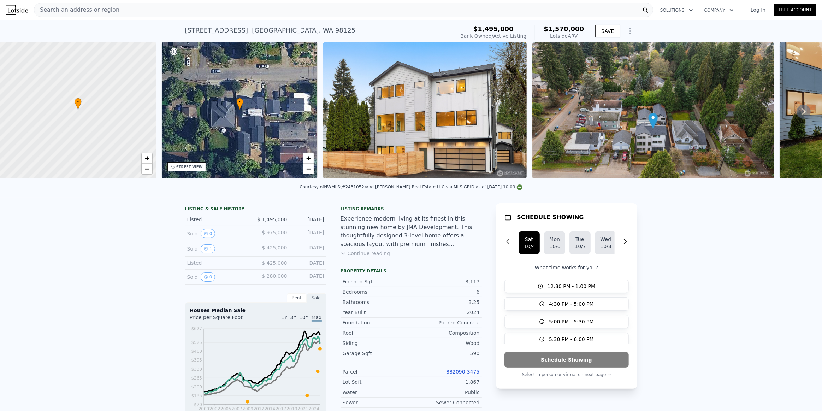
click at [441, 133] on img at bounding box center [424, 110] width 203 height 136
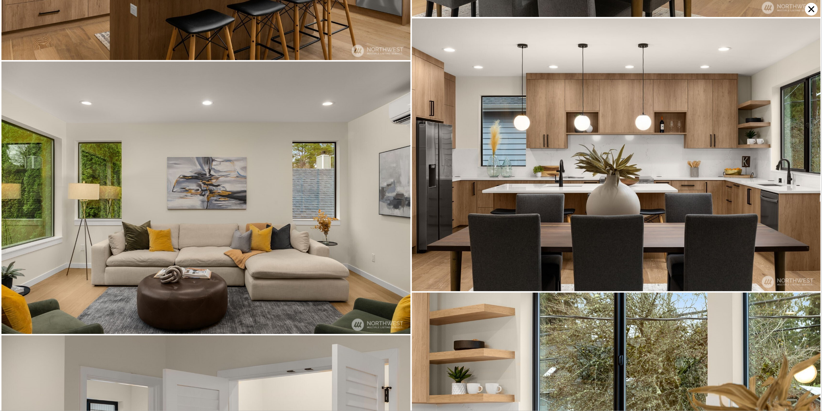
scroll to position [1591, 0]
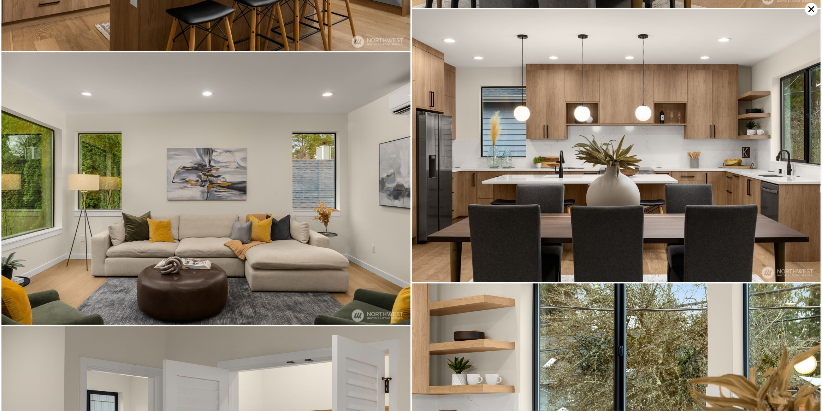
click at [813, 11] on icon at bounding box center [811, 9] width 13 height 13
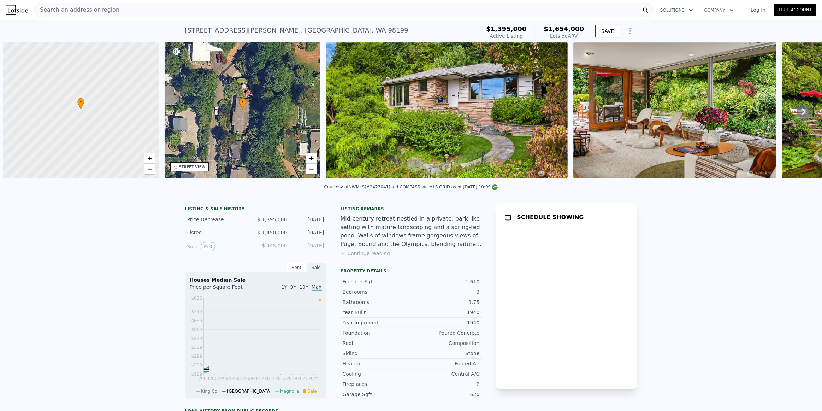
scroll to position [0, 3]
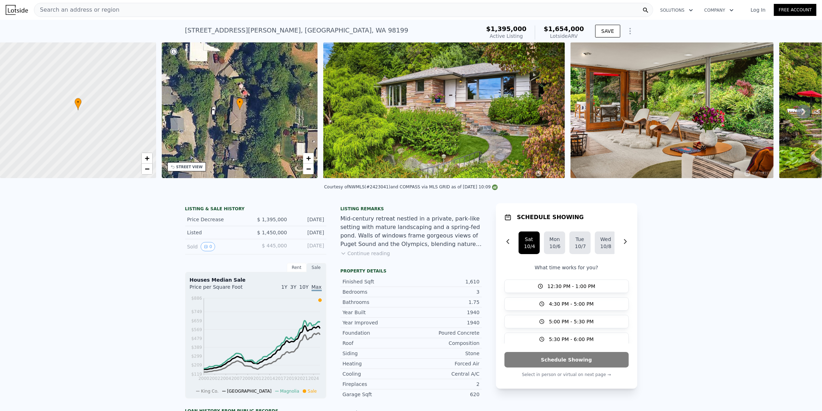
click at [481, 110] on img at bounding box center [444, 110] width 242 height 136
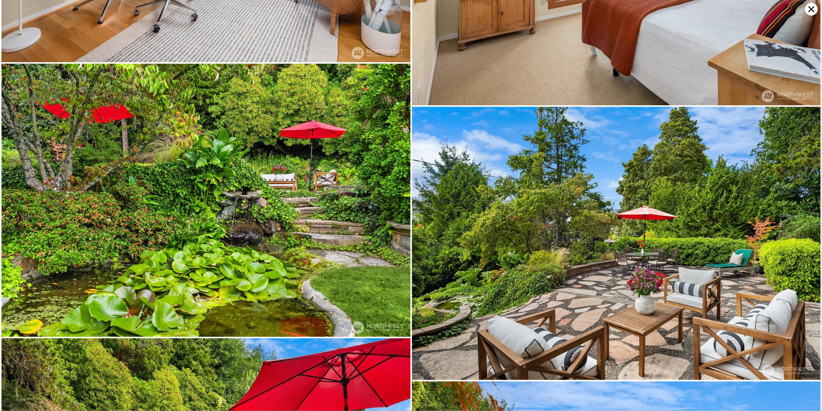
scroll to position [2684, 0]
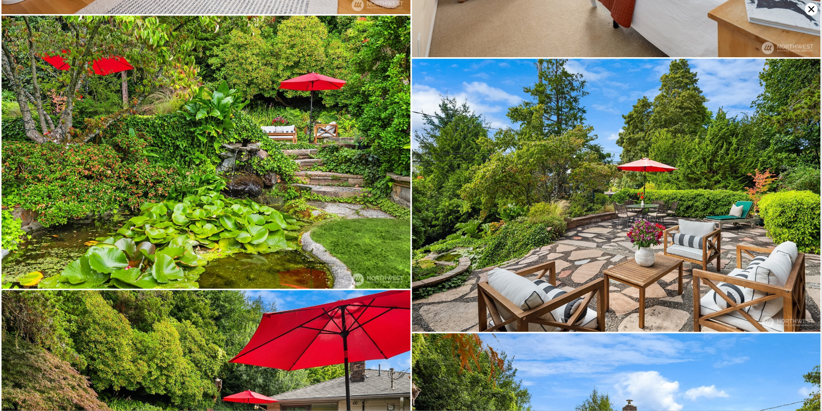
click at [813, 13] on icon at bounding box center [811, 9] width 13 height 13
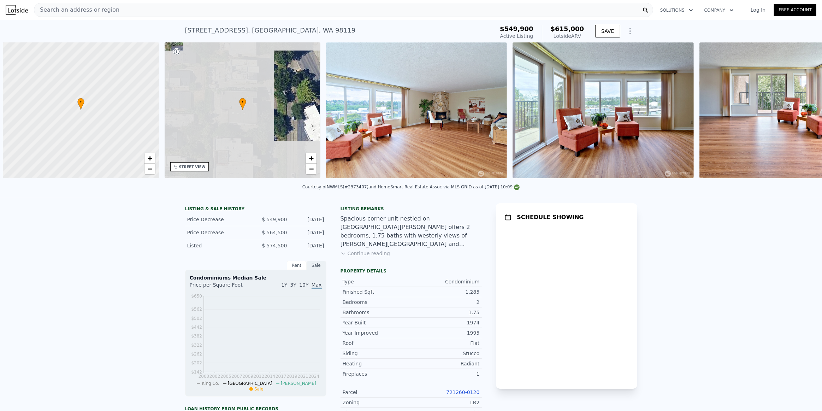
scroll to position [0, 3]
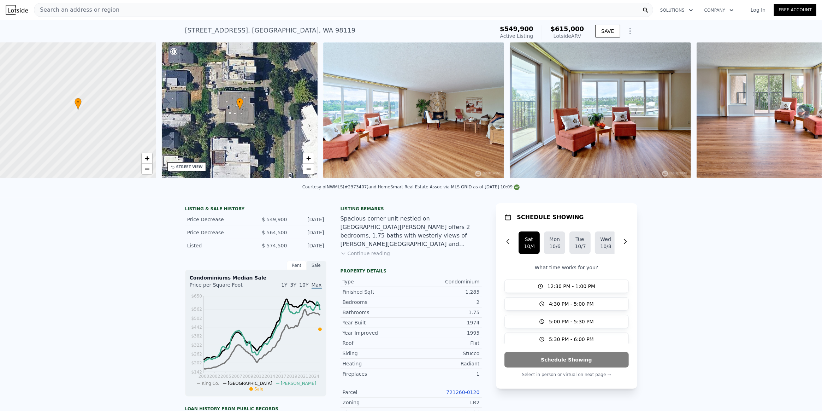
click at [396, 106] on img at bounding box center [413, 110] width 181 height 136
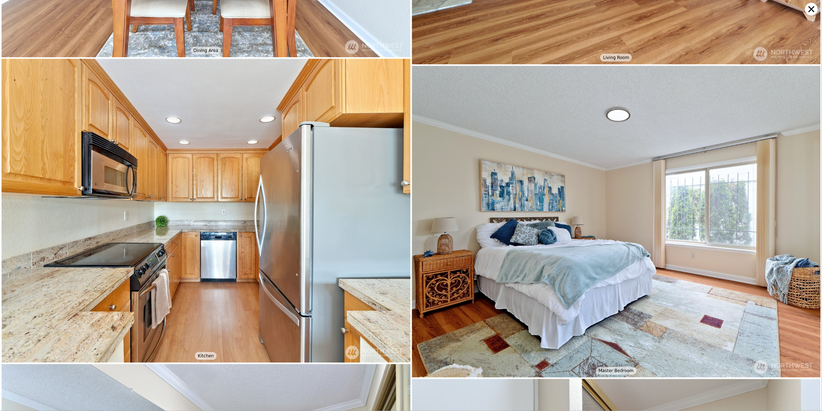
scroll to position [918, 0]
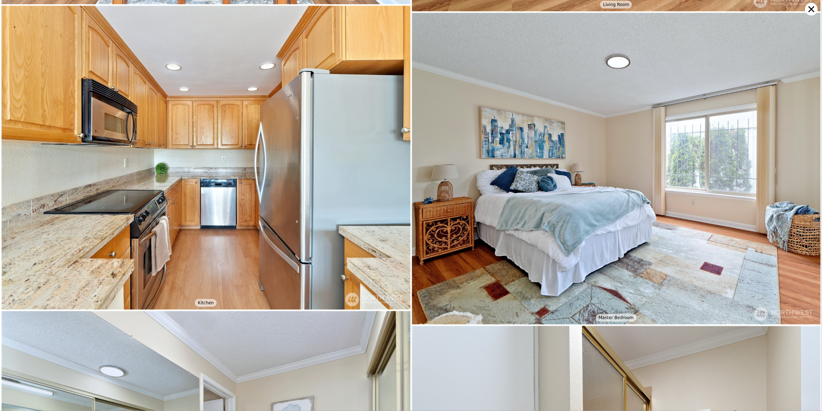
click at [813, 8] on icon at bounding box center [812, 9] width 6 height 6
